Goal: Entertainment & Leisure: Consume media (video, audio)

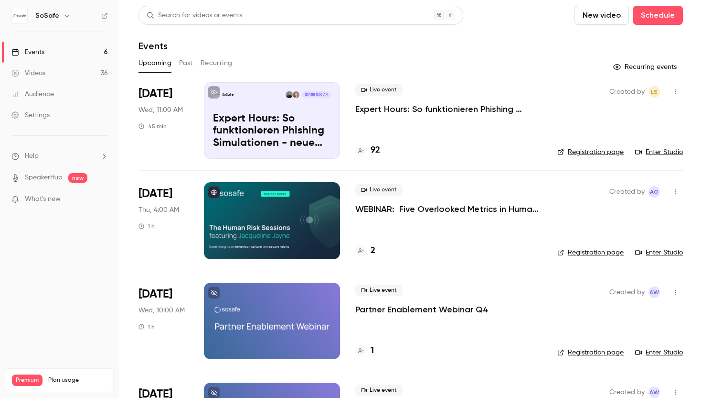
click at [185, 62] on button "Past" at bounding box center [186, 62] width 14 height 15
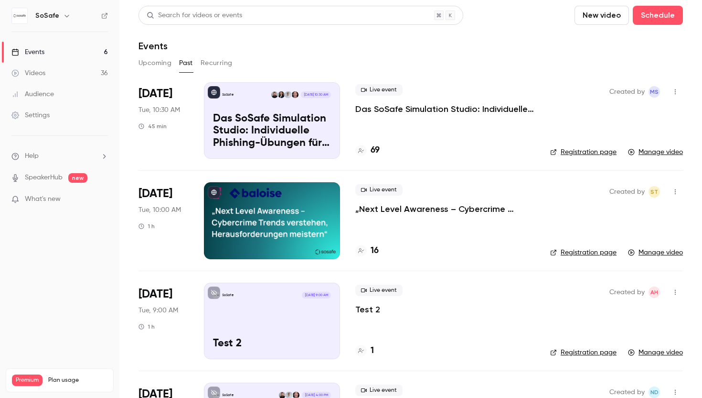
scroll to position [297, 0]
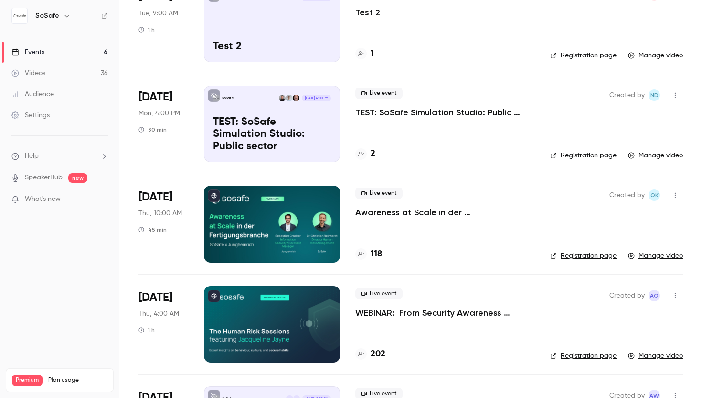
click at [455, 313] on p "WEBINAR: From Security Awareness Training to Human Risk Management" at bounding box center [446, 312] width 180 height 11
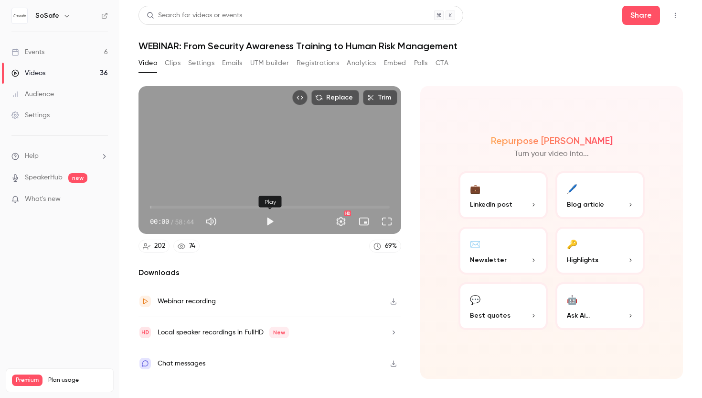
click at [270, 219] on button "Play" at bounding box center [269, 221] width 19 height 19
click at [388, 224] on button "Full screen" at bounding box center [386, 221] width 19 height 19
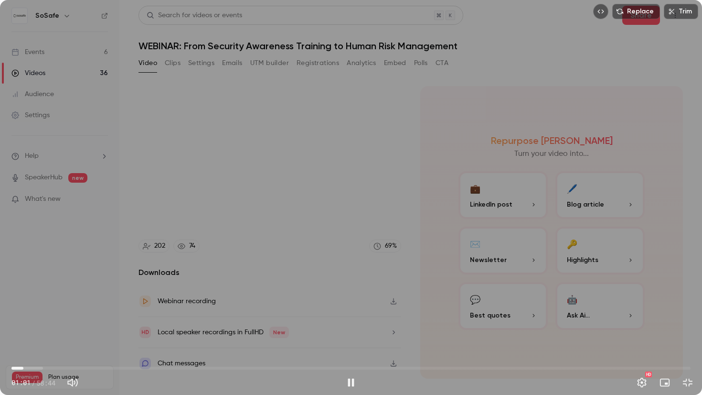
click at [32, 368] on span "01:01" at bounding box center [350, 367] width 679 height 15
click at [25, 366] on span "01:11" at bounding box center [350, 367] width 679 height 15
click at [37, 369] on span "02:11" at bounding box center [350, 367] width 679 height 15
click at [174, 370] on span "17:47" at bounding box center [350, 367] width 679 height 15
click at [170, 367] on span "14:13" at bounding box center [350, 367] width 679 height 15
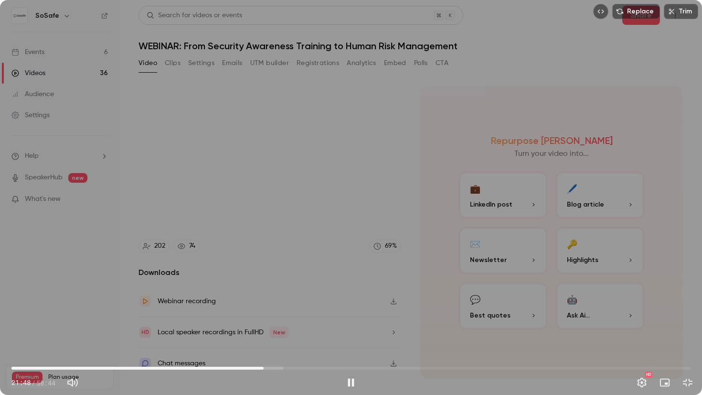
click at [217, 365] on span "21:48" at bounding box center [350, 367] width 679 height 15
click at [227, 368] on span "17:46" at bounding box center [350, 367] width 679 height 15
click at [266, 370] on span "21:58" at bounding box center [350, 367] width 679 height 15
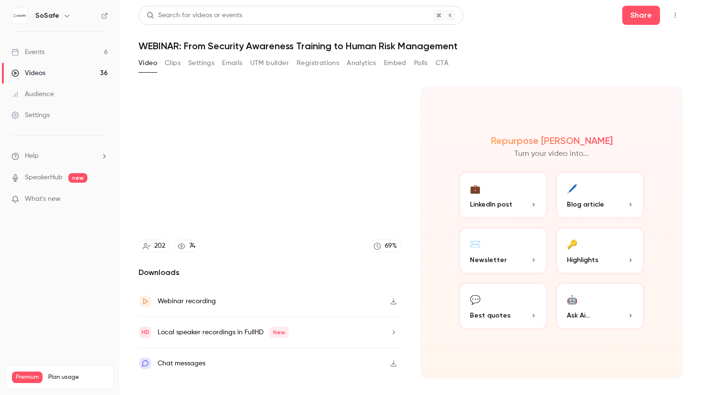
type input "******"
